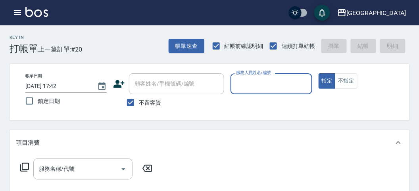
click at [256, 82] on input "服務人員姓名/編號" at bounding box center [271, 84] width 74 height 14
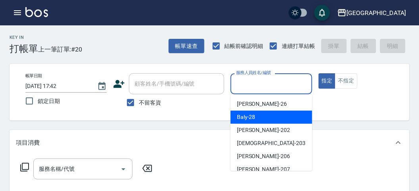
click at [250, 121] on span "Baly -28" at bounding box center [246, 117] width 19 height 8
type input "Baly-28"
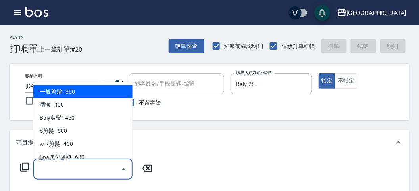
click at [43, 168] on input "服務名稱/代號" at bounding box center [77, 169] width 80 height 14
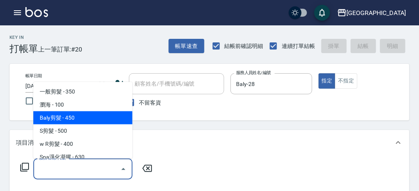
click at [48, 119] on span "Baly剪髮 - 450" at bounding box center [82, 118] width 99 height 13
type input "Baly剪髮(C004)"
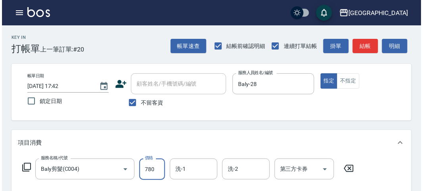
scroll to position [232, 0]
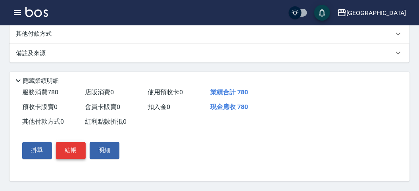
type input "780"
click at [70, 152] on button "結帳" at bounding box center [71, 151] width 30 height 17
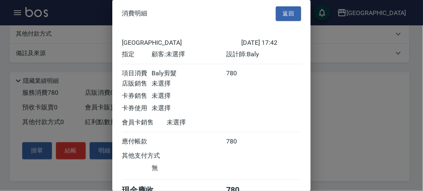
scroll to position [44, 0]
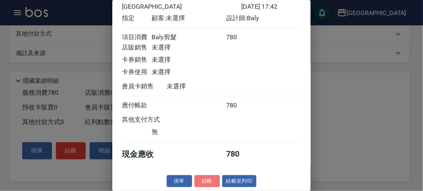
click at [201, 181] on button "結帳" at bounding box center [207, 182] width 25 height 12
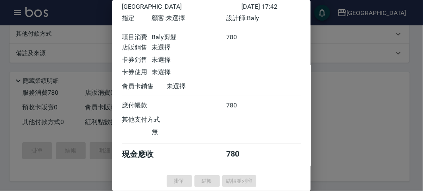
type input "[DATE] 18:59"
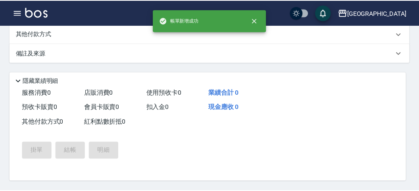
scroll to position [0, 0]
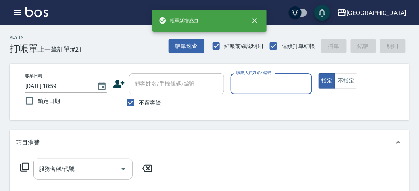
click at [255, 88] on input "服務人員姓名/編號" at bounding box center [271, 84] width 74 height 14
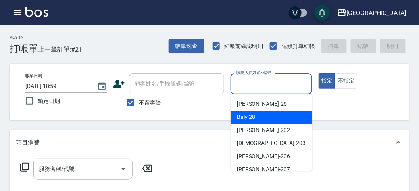
drag, startPoint x: 248, startPoint y: 116, endPoint x: 60, endPoint y: 133, distance: 189.5
click at [247, 116] on span "Baly -28" at bounding box center [246, 117] width 19 height 8
type input "Baly-28"
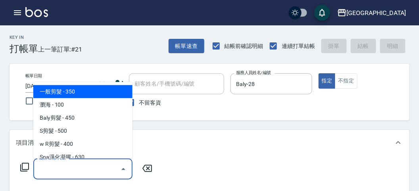
drag, startPoint x: 49, startPoint y: 170, endPoint x: 58, endPoint y: 134, distance: 36.3
click at [50, 169] on input "服務名稱/代號" at bounding box center [77, 169] width 80 height 14
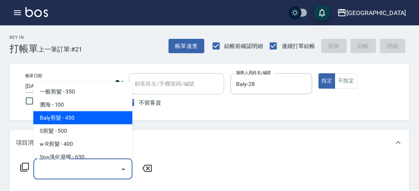
click at [60, 116] on span "Baly剪髮 - 450" at bounding box center [82, 118] width 99 height 13
type input "Baly剪髮(C004)"
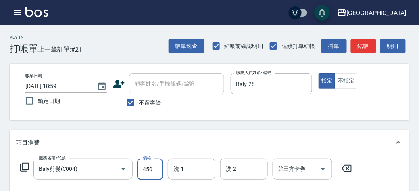
click at [153, 167] on input "450" at bounding box center [150, 169] width 26 height 21
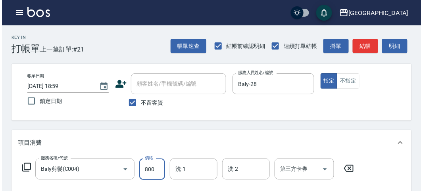
scroll to position [232, 0]
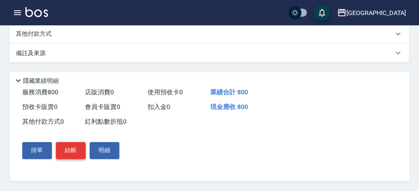
type input "800"
click at [71, 148] on button "結帳" at bounding box center [71, 151] width 30 height 17
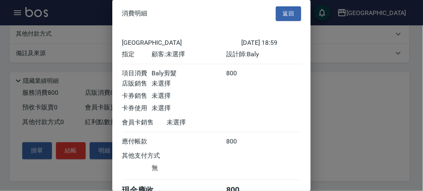
scroll to position [44, 0]
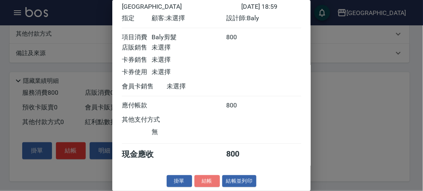
drag, startPoint x: 207, startPoint y: 183, endPoint x: 212, endPoint y: 187, distance: 6.5
click at [207, 183] on button "結帳" at bounding box center [207, 182] width 25 height 12
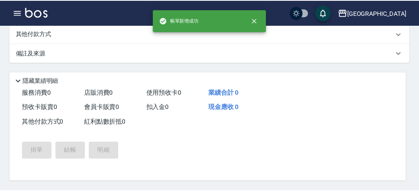
scroll to position [0, 0]
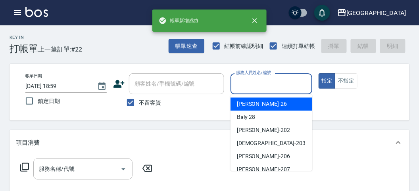
click at [261, 86] on input "服務人員姓名/編號" at bounding box center [271, 84] width 74 height 14
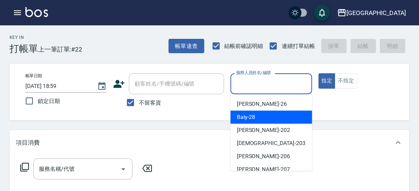
click at [259, 114] on div "Baly -28" at bounding box center [272, 117] width 82 height 13
type input "Baly-28"
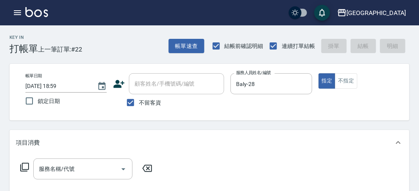
drag, startPoint x: 27, startPoint y: 168, endPoint x: 118, endPoint y: 101, distance: 112.7
click at [32, 163] on div "服務名稱/代號 服務名稱/代號" at bounding box center [86, 169] width 141 height 21
click at [22, 165] on icon at bounding box center [24, 167] width 9 height 9
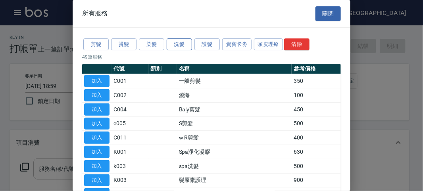
click at [184, 42] on button "洗髮" at bounding box center [179, 45] width 25 height 12
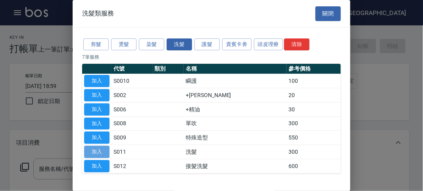
click at [100, 151] on button "加入" at bounding box center [96, 152] width 25 height 12
type input "洗髮(S011)"
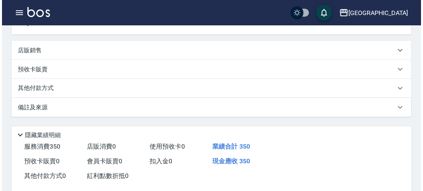
scroll to position [232, 0]
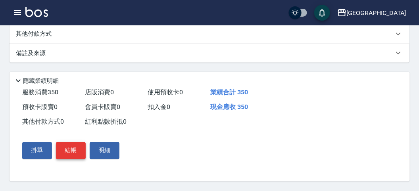
type input "350"
click at [66, 155] on button "結帳" at bounding box center [71, 151] width 30 height 17
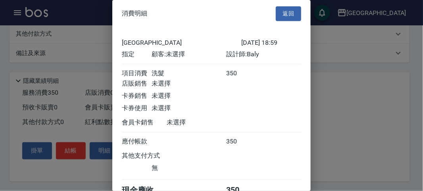
scroll to position [44, 0]
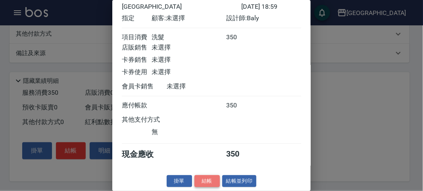
click at [195, 177] on button "結帳" at bounding box center [207, 182] width 25 height 12
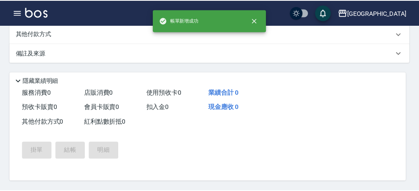
scroll to position [0, 0]
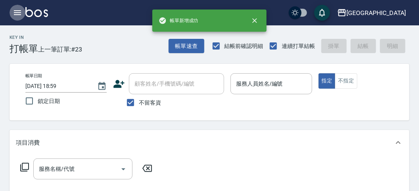
click at [17, 14] on icon "button" at bounding box center [18, 13] width 10 height 10
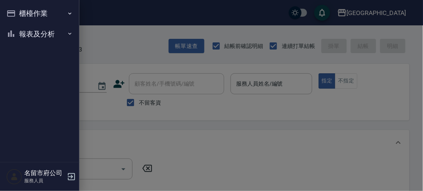
click at [17, 14] on button "櫃檯作業" at bounding box center [39, 13] width 73 height 21
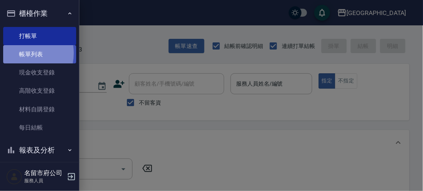
click at [22, 53] on link "帳單列表" at bounding box center [39, 54] width 73 height 18
click at [22, 54] on link "帳單列表" at bounding box center [39, 54] width 73 height 18
click at [21, 54] on link "帳單列表" at bounding box center [39, 54] width 73 height 18
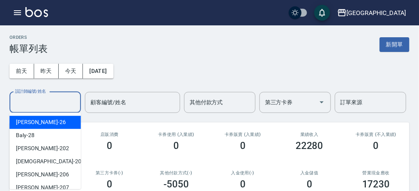
click at [43, 105] on input "設計師編號/姓名" at bounding box center [45, 103] width 64 height 14
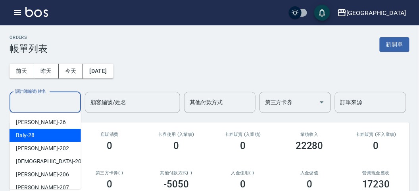
click at [40, 136] on div "Baly -28" at bounding box center [45, 135] width 71 height 13
type input "Baly-28"
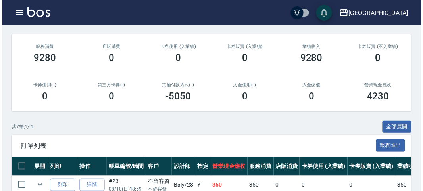
scroll to position [176, 0]
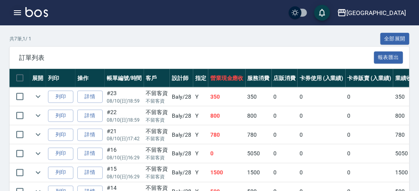
click at [17, 13] on icon "button" at bounding box center [17, 12] width 7 height 5
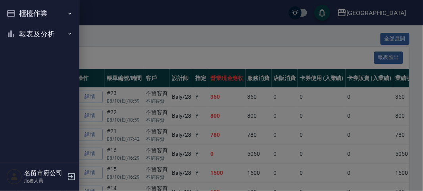
click at [35, 41] on button "報表及分析" at bounding box center [39, 34] width 73 height 21
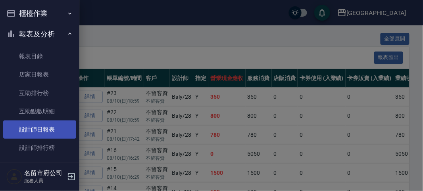
click at [52, 133] on link "設計師日報表" at bounding box center [39, 130] width 73 height 18
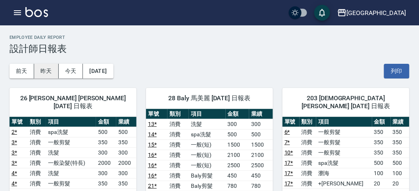
click at [49, 69] on button "昨天" at bounding box center [46, 71] width 25 height 15
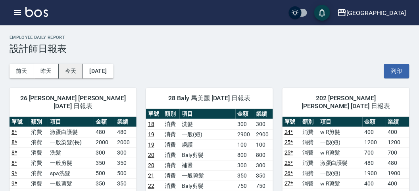
click at [74, 72] on button "今天" at bounding box center [71, 71] width 25 height 15
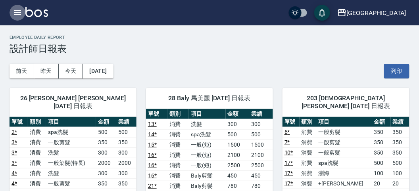
click at [16, 13] on icon "button" at bounding box center [17, 12] width 7 height 5
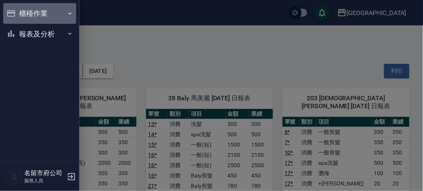
click at [16, 13] on button "櫃檯作業" at bounding box center [39, 13] width 73 height 21
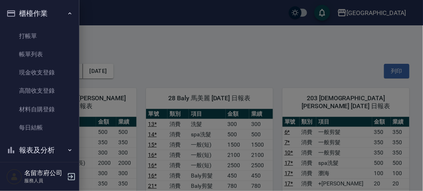
click at [98, 35] on div at bounding box center [211, 95] width 423 height 191
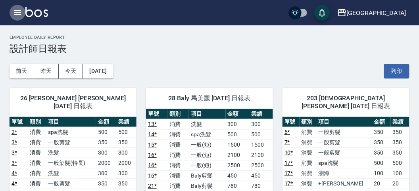
click at [16, 15] on icon "button" at bounding box center [17, 12] width 7 height 5
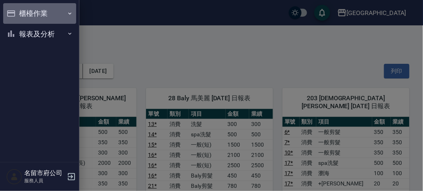
click at [16, 15] on button "櫃檯作業" at bounding box center [39, 13] width 73 height 21
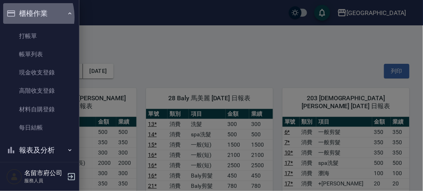
click at [21, 17] on button "櫃檯作業" at bounding box center [39, 13] width 73 height 21
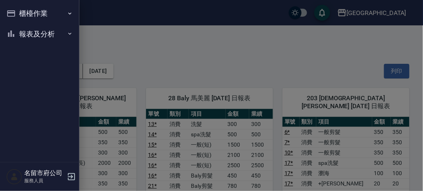
click at [28, 14] on button "櫃檯作業" at bounding box center [39, 13] width 73 height 21
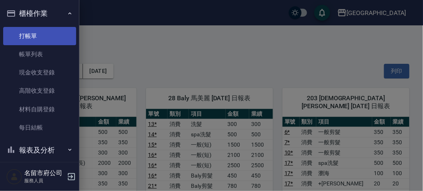
click at [35, 33] on link "打帳單" at bounding box center [39, 36] width 73 height 18
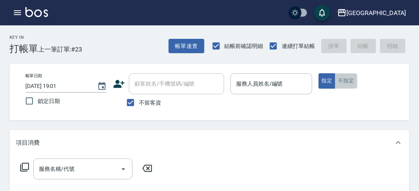
click at [352, 80] on button "不指定" at bounding box center [346, 80] width 22 height 15
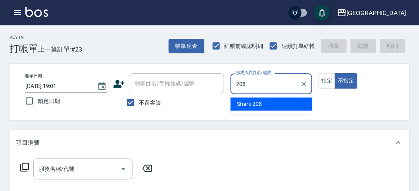
click at [277, 106] on div "Shark -208" at bounding box center [272, 104] width 82 height 13
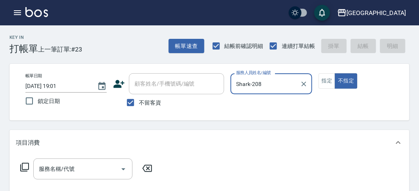
type input "Shark-208"
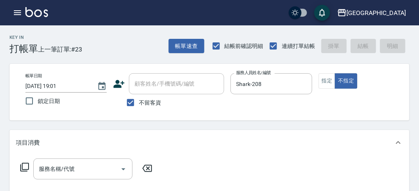
click at [25, 168] on icon at bounding box center [25, 168] width 10 height 10
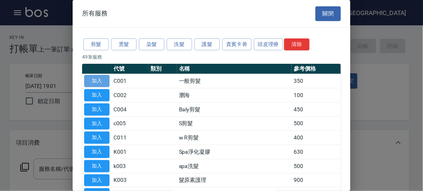
click at [93, 77] on button "加入" at bounding box center [96, 81] width 25 height 12
type input "一般剪髮(C001)"
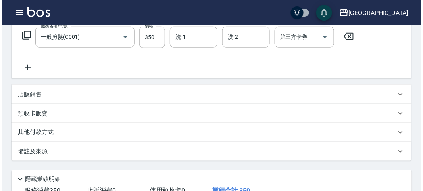
scroll to position [232, 0]
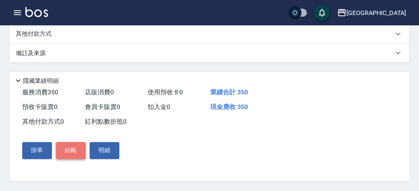
click at [68, 151] on button "結帳" at bounding box center [71, 151] width 30 height 17
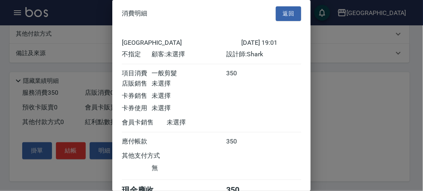
scroll to position [44, 0]
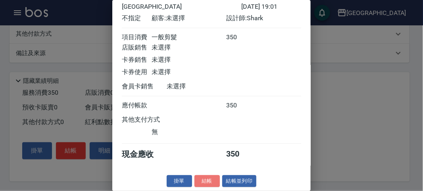
click at [209, 176] on button "結帳" at bounding box center [207, 182] width 25 height 12
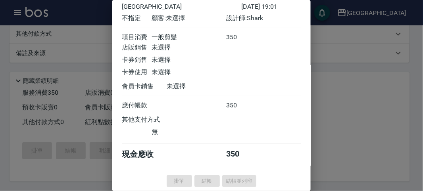
type input "[DATE] 19:02"
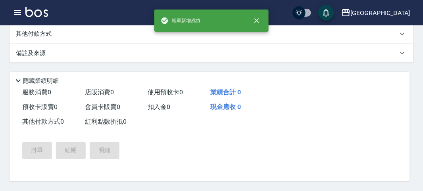
scroll to position [0, 0]
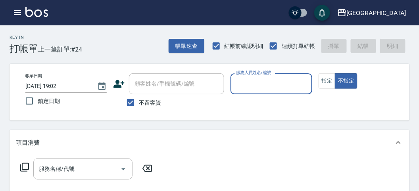
click at [269, 80] on input "服務人員姓名/編號" at bounding box center [271, 84] width 74 height 14
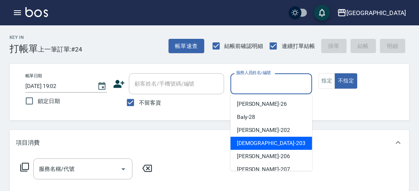
click at [280, 140] on div "聖德 -203" at bounding box center [272, 143] width 82 height 13
type input "聖德-203"
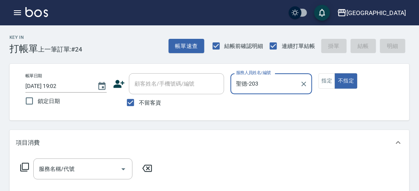
click at [21, 167] on icon at bounding box center [24, 167] width 9 height 9
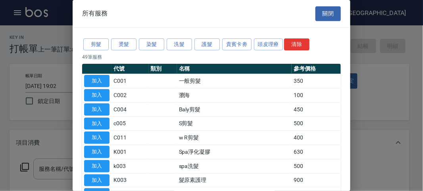
click at [188, 38] on div "剪髮 燙髮 染髮 洗髮 護髮 貴賓卡劵 頭皮理療 清除" at bounding box center [211, 44] width 259 height 15
click at [187, 39] on button "洗髮" at bounding box center [179, 45] width 25 height 12
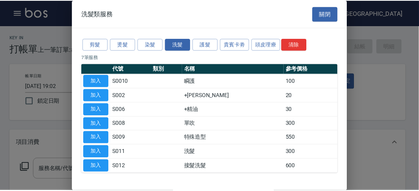
scroll to position [24, 0]
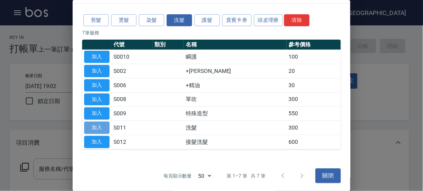
click at [106, 122] on button "加入" at bounding box center [96, 128] width 25 height 12
type input "洗髮(S011)"
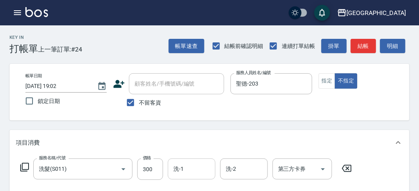
click at [195, 161] on div "洗-1" at bounding box center [192, 169] width 48 height 21
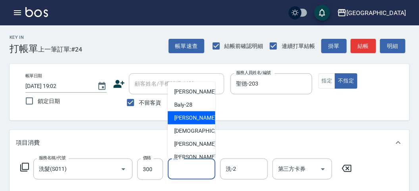
scroll to position [44, 0]
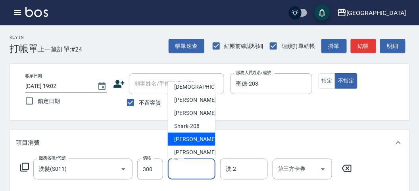
click at [189, 138] on span "小雲 -214" at bounding box center [200, 139] width 53 height 8
type input "小雲-214"
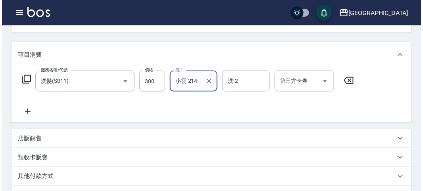
scroll to position [232, 0]
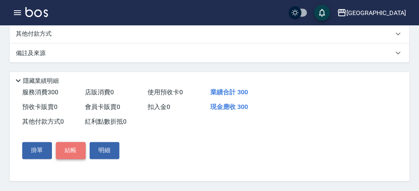
click at [78, 151] on button "結帳" at bounding box center [71, 151] width 30 height 17
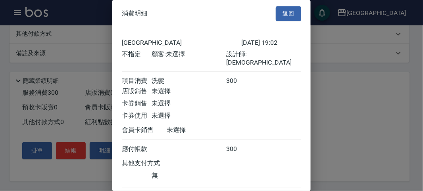
scroll to position [44, 0]
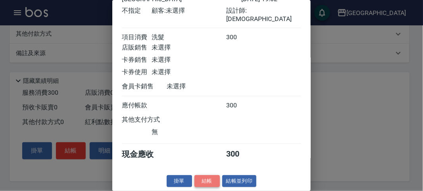
click at [212, 179] on button "結帳" at bounding box center [207, 182] width 25 height 12
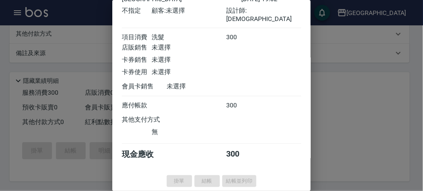
type input "[DATE] 19:08"
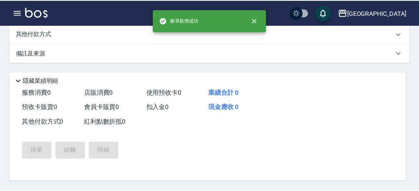
scroll to position [0, 0]
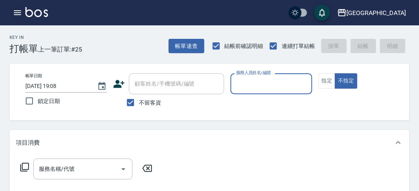
click at [16, 14] on icon "button" at bounding box center [18, 13] width 10 height 10
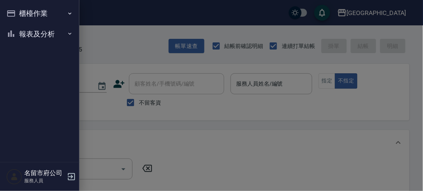
click at [23, 11] on button "櫃檯作業" at bounding box center [39, 13] width 73 height 21
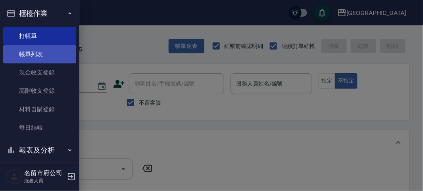
click at [48, 57] on link "帳單列表" at bounding box center [39, 54] width 73 height 18
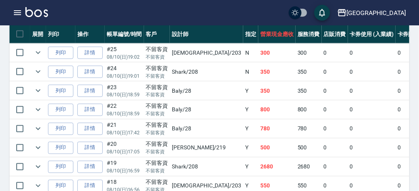
scroll to position [264, 0]
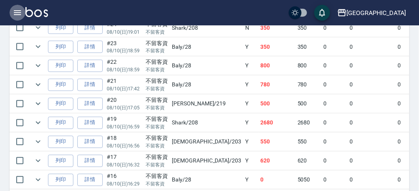
click at [20, 13] on icon "button" at bounding box center [17, 12] width 7 height 5
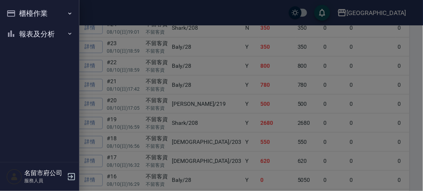
drag, startPoint x: 138, startPoint y: 104, endPoint x: 147, endPoint y: 106, distance: 9.3
click at [139, 105] on div at bounding box center [211, 95] width 423 height 191
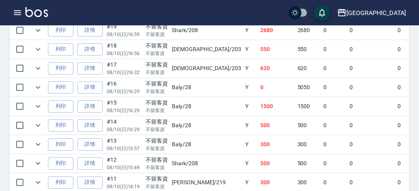
scroll to position [401, 0]
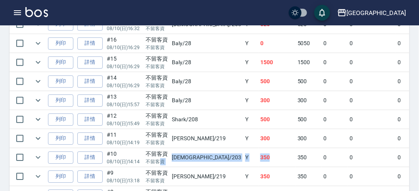
drag, startPoint x: 181, startPoint y: 152, endPoint x: 232, endPoint y: 150, distance: 50.9
click at [232, 151] on tr "列印 詳情 #10 08/10 (日) 14:14 不留客資 不留客資 聖德 /203 Y 350 350 0 0 0 350 0 0 0 0 0" at bounding box center [360, 158] width 701 height 19
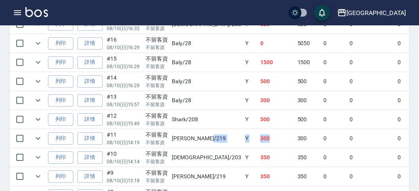
drag, startPoint x: 233, startPoint y: 131, endPoint x: 189, endPoint y: 134, distance: 43.8
click at [189, 134] on tr "列印 詳情 #11 08/10 (日) 14:19 不留客資 不留客資 [PERSON_NAME] /219 Y 300 300 0 0 0 300 0 0 …" at bounding box center [360, 138] width 701 height 19
drag, startPoint x: 232, startPoint y: 114, endPoint x: 217, endPoint y: 111, distance: 15.0
click at [217, 111] on tr "列印 詳情 #12 08/10 (日) 15:49 不留客資 不留客資 Shark /208 Y 500 500 0 0 0 500 0 0 0 0 0" at bounding box center [360, 119] width 701 height 19
drag, startPoint x: 236, startPoint y: 96, endPoint x: 227, endPoint y: 102, distance: 11.0
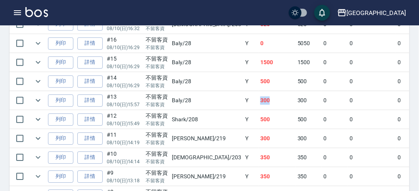
click at [217, 99] on tr "列印 詳情 #13 08/10 (日) 15:57 不留客資 不留客資 Baly /28 Y 300 300 0 0 0 300 0 0 0 0 0" at bounding box center [360, 100] width 701 height 19
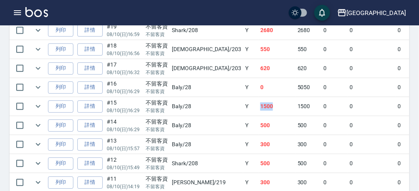
drag, startPoint x: 237, startPoint y: 101, endPoint x: 216, endPoint y: 102, distance: 21.5
click at [217, 102] on tr "列印 詳情 #15 08/10 (日) 16:29 不留客資 不留客資 Baly /28 Y 1500 1500 0 0 0 1500 0 0 0 0 0" at bounding box center [360, 106] width 701 height 19
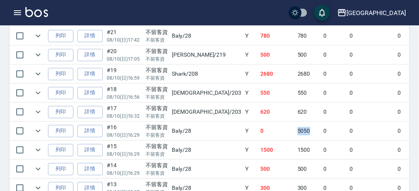
drag, startPoint x: 271, startPoint y: 125, endPoint x: 259, endPoint y: 126, distance: 12.3
click at [296, 126] on td "5050" at bounding box center [309, 131] width 26 height 19
drag, startPoint x: 260, startPoint y: 114, endPoint x: 249, endPoint y: 117, distance: 11.3
click at [245, 116] on tr "列印 詳情 #17 08/10 (日) 16:32 不留客資 不留客資 聖德 /203 Y 620 620 0 0 0 620 0 0 0 0 0" at bounding box center [360, 112] width 701 height 19
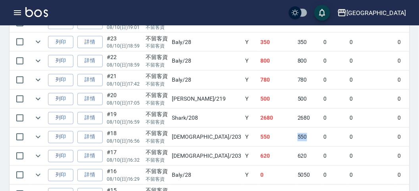
drag, startPoint x: 268, startPoint y: 133, endPoint x: 233, endPoint y: 134, distance: 35.0
click at [232, 133] on tr "列印 詳情 #18 08/10 (日) 16:56 不留客資 不留客資 聖德 /203 Y 550 550 0 0 0 550 0 0 0 0 0" at bounding box center [360, 137] width 701 height 19
drag, startPoint x: 262, startPoint y: 114, endPoint x: 255, endPoint y: 116, distance: 7.3
click at [255, 116] on tr "列印 詳情 #19 08/10 (日) 16:59 不留客資 不留客資 Shark /208 Y 2680 2680 0 0 0 2680 0 0 0 0 0" at bounding box center [360, 118] width 701 height 19
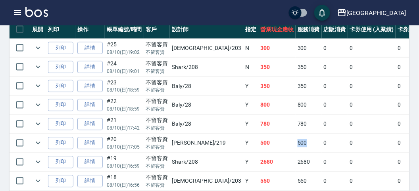
drag, startPoint x: 267, startPoint y: 139, endPoint x: 245, endPoint y: 139, distance: 22.2
click at [245, 139] on tr "列印 詳情 #20 08/10 (日) 17:05 不留客資 不留客資 [PERSON_NAME] /219 Y 500 500 0 0 0 500 0 0 …" at bounding box center [360, 143] width 701 height 19
drag, startPoint x: 264, startPoint y: 121, endPoint x: 259, endPoint y: 120, distance: 5.6
click at [296, 120] on td "780" at bounding box center [309, 124] width 26 height 19
drag, startPoint x: 268, startPoint y: 83, endPoint x: 253, endPoint y: 87, distance: 15.4
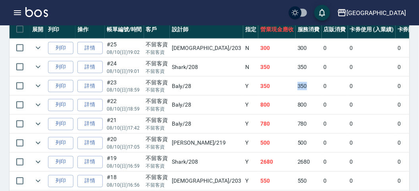
click at [253, 87] on tr "列印 詳情 #23 08/10 (日) 18:59 不留客資 不留客資 Baly /28 Y 350 350 0 0 0 350 0 0 0 0 0" at bounding box center [360, 86] width 701 height 19
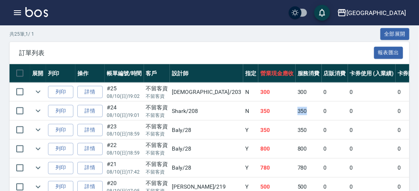
drag, startPoint x: 269, startPoint y: 108, endPoint x: 257, endPoint y: 108, distance: 11.9
click at [296, 108] on td "350" at bounding box center [309, 111] width 26 height 19
drag, startPoint x: 267, startPoint y: 91, endPoint x: 135, endPoint y: 114, distance: 133.4
click at [147, 50] on span "訂單列表" at bounding box center [196, 53] width 355 height 8
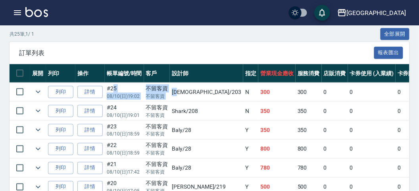
drag, startPoint x: 114, startPoint y: 86, endPoint x: 182, endPoint y: 93, distance: 67.9
click at [182, 93] on tr "列印 詳情 #25 08/10 (日) 19:02 不留客資 不留客資 聖德 /203 N 300 300 0 0 0 300 0 0 0 0 0" at bounding box center [360, 92] width 701 height 19
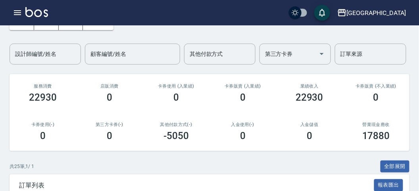
scroll to position [4, 0]
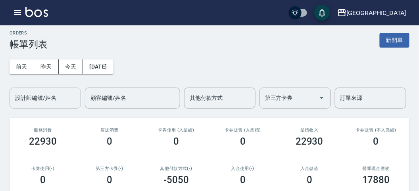
click at [50, 102] on input "設計師編號/姓名" at bounding box center [45, 98] width 64 height 14
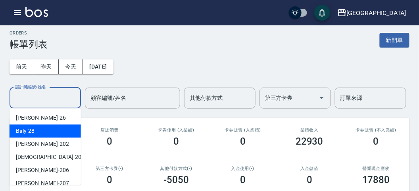
click at [45, 134] on div "Baly -28" at bounding box center [45, 131] width 71 height 13
type input "Baly-28"
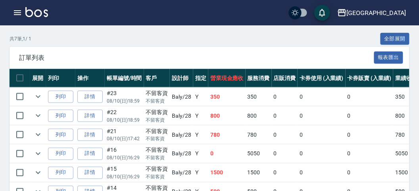
scroll to position [220, 0]
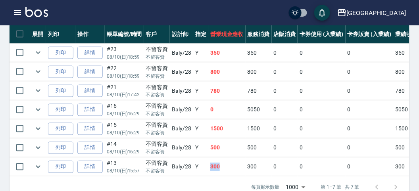
drag, startPoint x: 218, startPoint y: 163, endPoint x: 204, endPoint y: 163, distance: 13.5
click at [204, 163] on tr "列印 詳情 #13 08/10 (日) 15:57 不留客資 不留客資 Baly /28 Y 300 300 0 0 0 300 0 0 0 0 0" at bounding box center [335, 167] width 651 height 19
drag, startPoint x: 218, startPoint y: 145, endPoint x: 210, endPoint y: 147, distance: 7.4
click at [210, 147] on td "500" at bounding box center [226, 148] width 37 height 19
drag, startPoint x: 218, startPoint y: 91, endPoint x: 210, endPoint y: 91, distance: 8.0
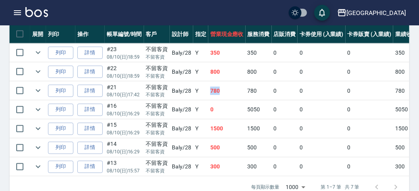
click at [210, 91] on td "780" at bounding box center [226, 91] width 37 height 19
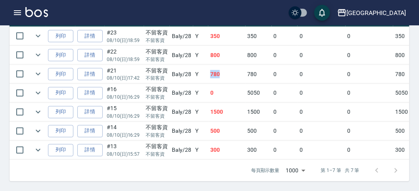
scroll to position [0, 0]
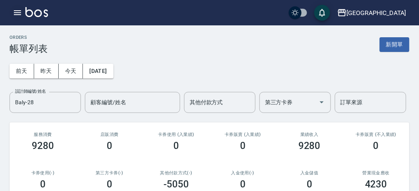
click at [16, 12] on icon "button" at bounding box center [18, 13] width 10 height 10
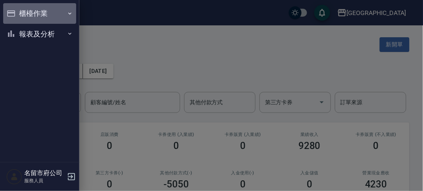
click at [16, 12] on button "櫃檯作業" at bounding box center [39, 13] width 73 height 21
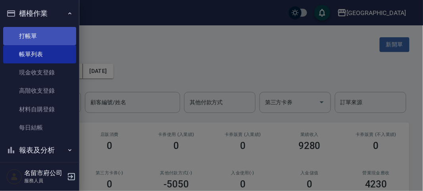
click at [31, 36] on link "打帳單" at bounding box center [39, 36] width 73 height 18
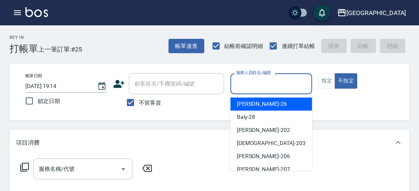
click at [256, 84] on input "服務人員姓名/編號" at bounding box center [271, 84] width 74 height 14
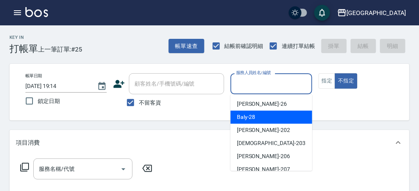
click at [251, 120] on span "Baly -28" at bounding box center [246, 117] width 19 height 8
type input "Baly-28"
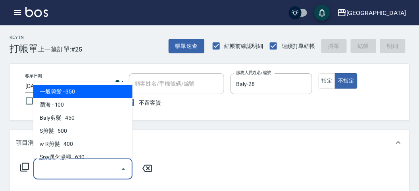
click at [63, 170] on input "服務名稱/代號" at bounding box center [77, 169] width 80 height 14
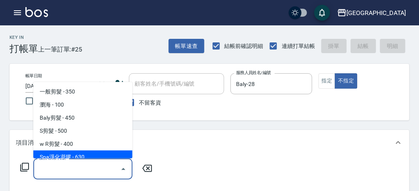
click at [24, 168] on icon at bounding box center [25, 168] width 10 height 10
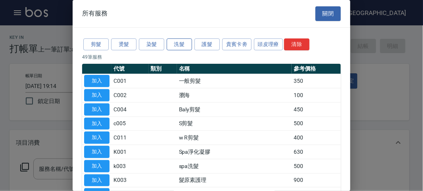
click at [182, 45] on button "洗髮" at bounding box center [179, 45] width 25 height 12
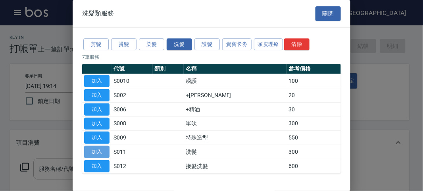
click at [106, 152] on button "加入" at bounding box center [96, 152] width 25 height 12
type input "洗髮(S011)"
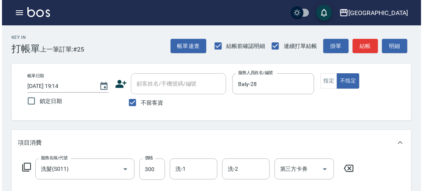
scroll to position [232, 0]
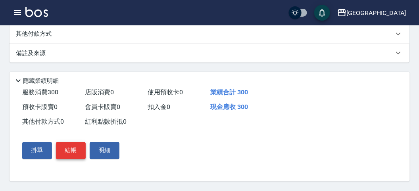
click at [64, 150] on button "結帳" at bounding box center [71, 151] width 30 height 17
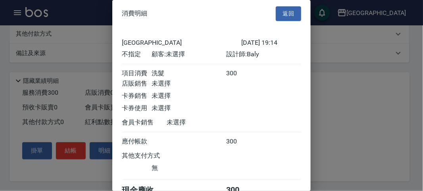
scroll to position [44, 0]
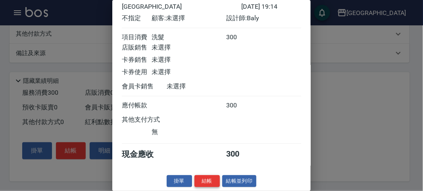
click at [203, 179] on button "結帳" at bounding box center [207, 182] width 25 height 12
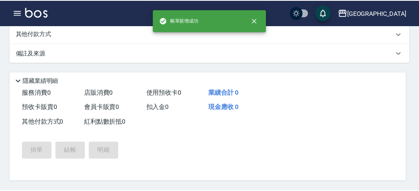
scroll to position [0, 0]
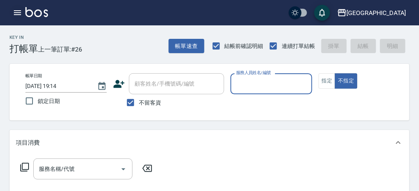
click at [19, 13] on icon "button" at bounding box center [18, 13] width 10 height 10
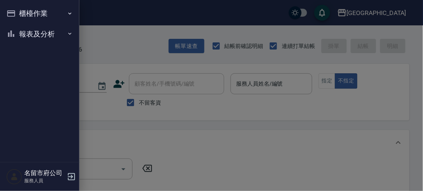
click at [35, 12] on button "櫃檯作業" at bounding box center [39, 13] width 73 height 21
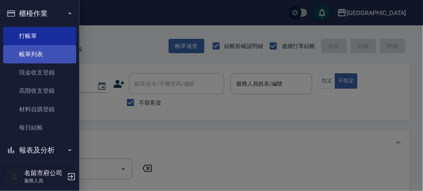
click at [44, 54] on link "帳單列表" at bounding box center [39, 54] width 73 height 18
click at [50, 54] on link "帳單列表" at bounding box center [39, 54] width 73 height 18
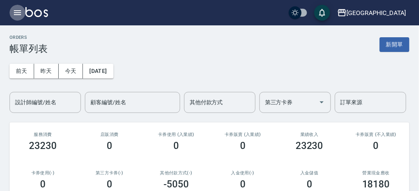
click at [19, 12] on icon "button" at bounding box center [17, 12] width 7 height 5
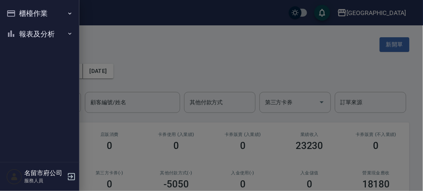
click at [20, 13] on button "櫃檯作業" at bounding box center [39, 13] width 73 height 21
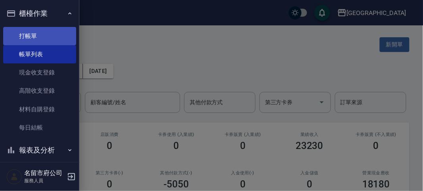
click at [38, 36] on link "打帳單" at bounding box center [39, 36] width 73 height 18
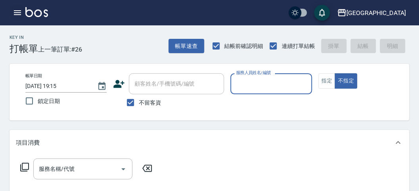
click at [20, 9] on icon "button" at bounding box center [18, 13] width 10 height 10
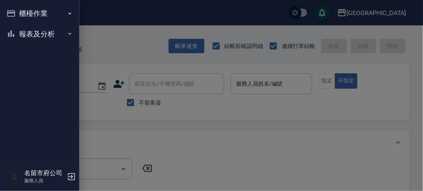
click at [21, 32] on button "報表及分析" at bounding box center [39, 34] width 73 height 21
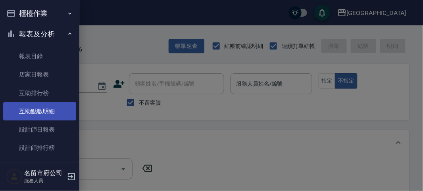
click at [25, 111] on link "互助點數明細" at bounding box center [39, 111] width 73 height 18
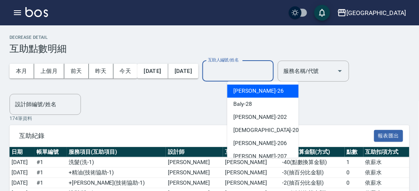
click at [247, 75] on input "互助人編號/姓名" at bounding box center [238, 71] width 64 height 14
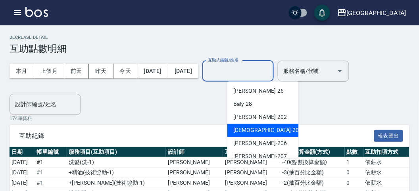
scroll to position [61, 0]
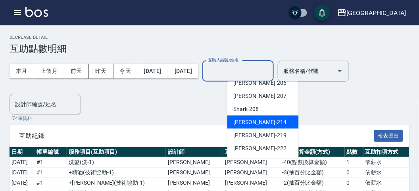
click at [255, 124] on div "小雲 -214" at bounding box center [263, 122] width 71 height 13
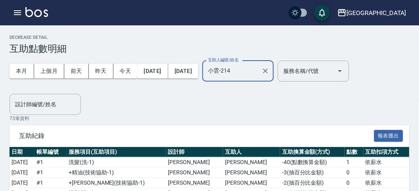
click at [17, 13] on icon "button" at bounding box center [17, 12] width 7 height 5
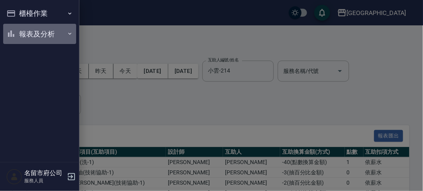
click at [21, 27] on button "報表及分析" at bounding box center [39, 34] width 73 height 21
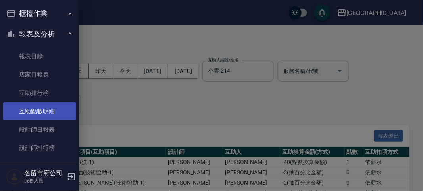
click at [31, 110] on link "互助點數明細" at bounding box center [39, 111] width 73 height 18
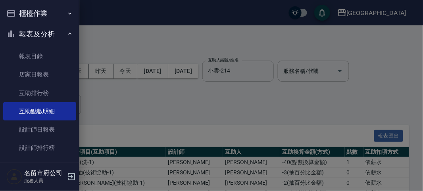
click at [249, 73] on div at bounding box center [211, 95] width 423 height 191
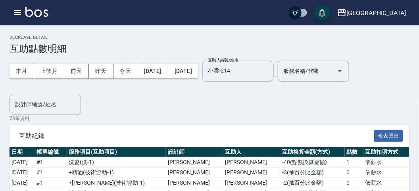
click at [250, 72] on input "小雲-214" at bounding box center [232, 71] width 52 height 14
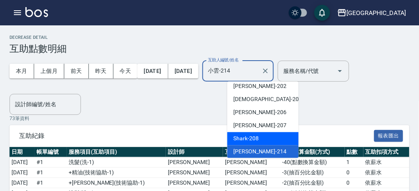
scroll to position [61, 0]
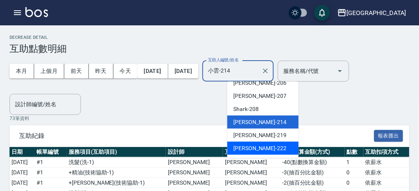
click at [251, 149] on span "[PERSON_NAME] -222" at bounding box center [260, 149] width 53 height 8
type input "[PERSON_NAME]-222"
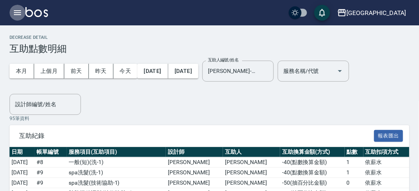
click at [25, 13] on button "button" at bounding box center [18, 13] width 16 height 16
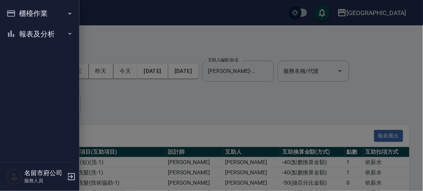
click at [38, 9] on button "櫃檯作業" at bounding box center [39, 13] width 73 height 21
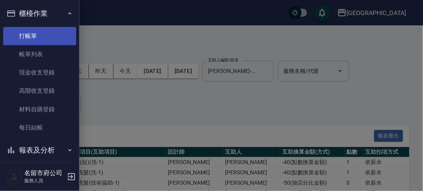
click at [27, 31] on link "打帳單" at bounding box center [39, 36] width 73 height 18
